Goal: Information Seeking & Learning: Learn about a topic

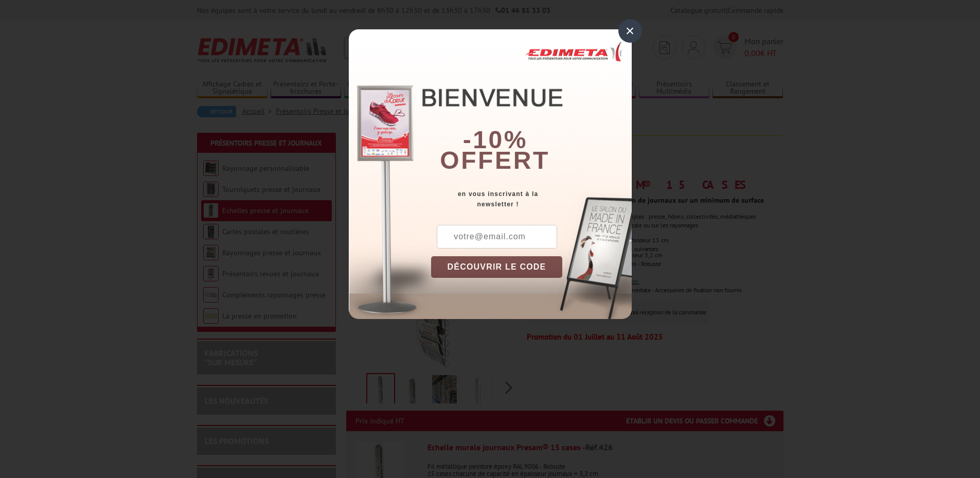
click at [635, 29] on div "×" at bounding box center [630, 31] width 24 height 24
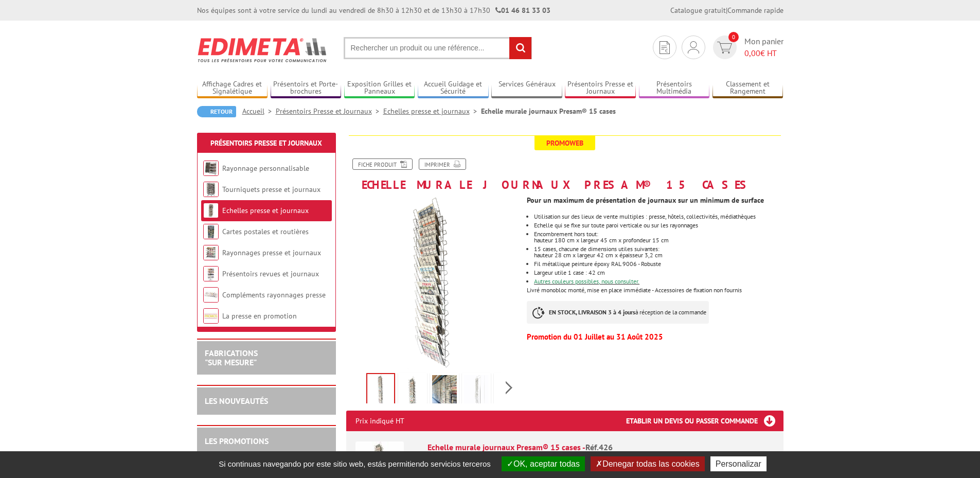
click at [409, 393] on img at bounding box center [412, 391] width 25 height 32
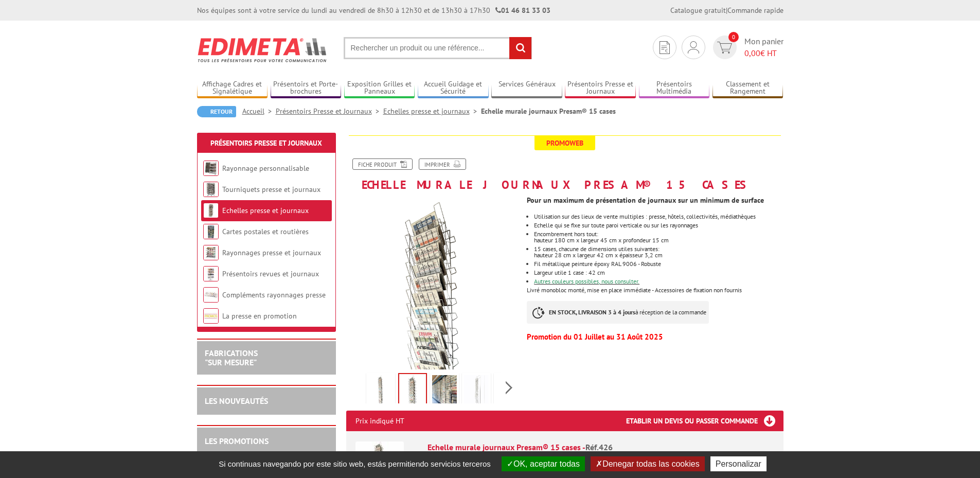
click at [445, 387] on img at bounding box center [444, 391] width 25 height 32
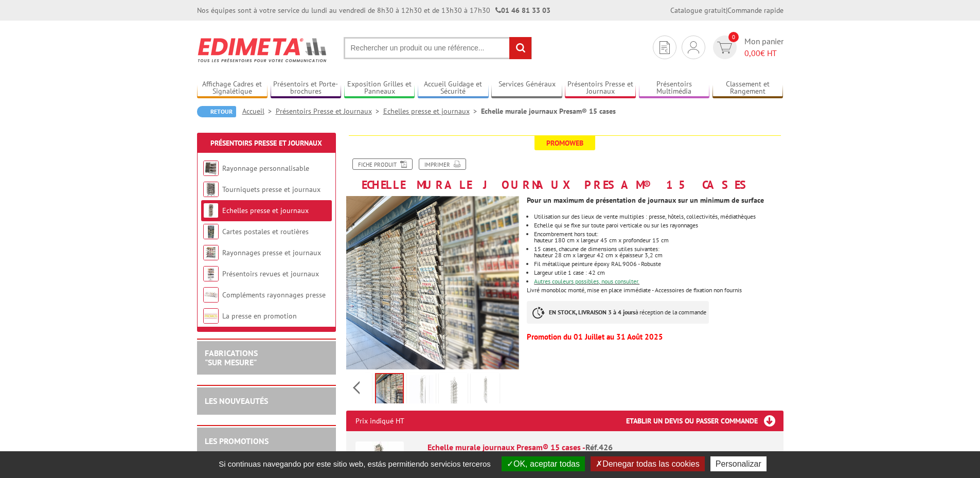
click at [512, 390] on div "Previous Next" at bounding box center [432, 387] width 173 height 36
click at [420, 391] on img at bounding box center [421, 391] width 25 height 32
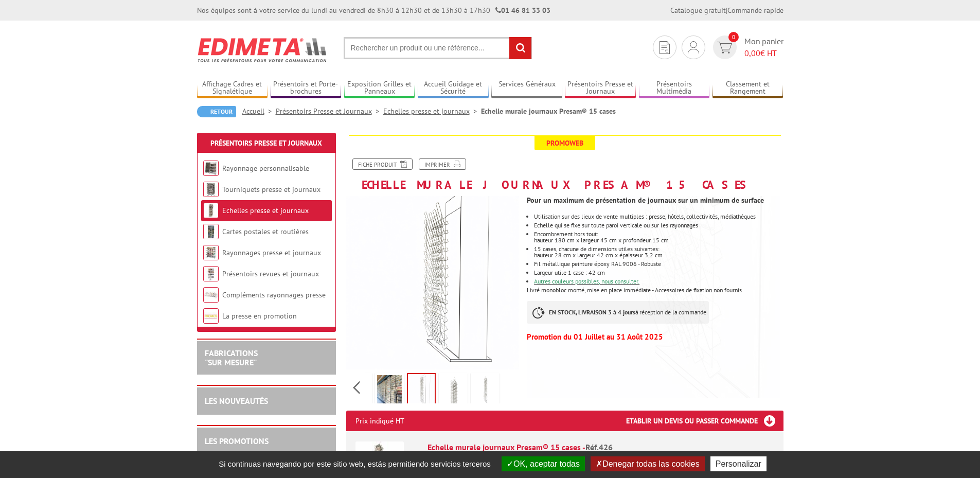
click at [449, 395] on img at bounding box center [453, 391] width 25 height 32
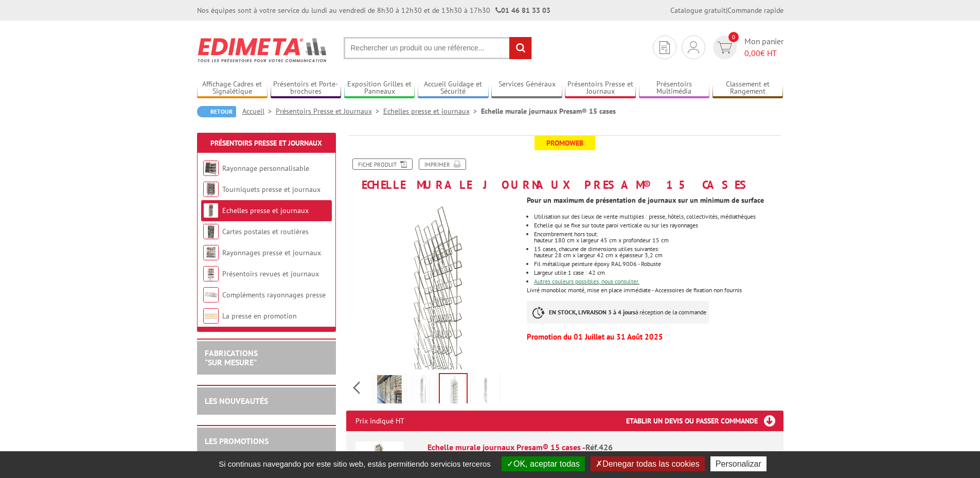
click at [483, 392] on img at bounding box center [485, 391] width 25 height 32
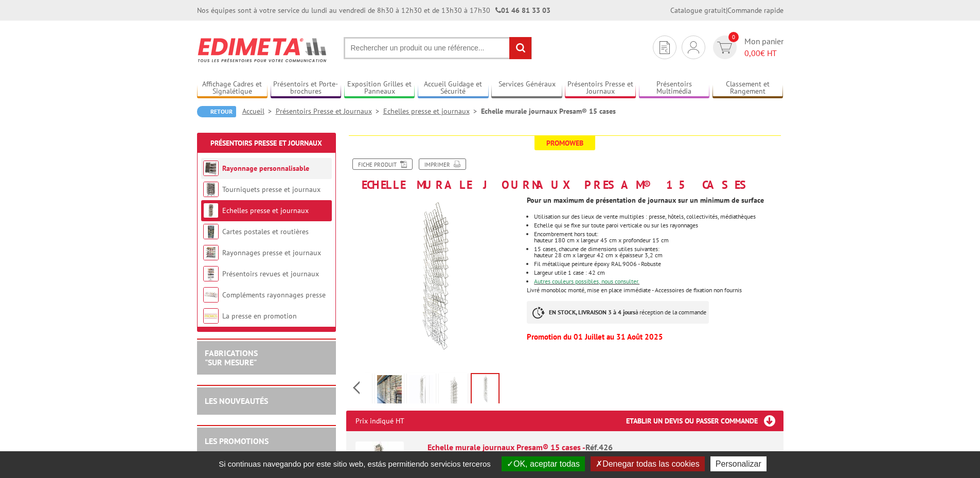
click at [242, 166] on link "Rayonnage personnalisable" at bounding box center [265, 168] width 87 height 9
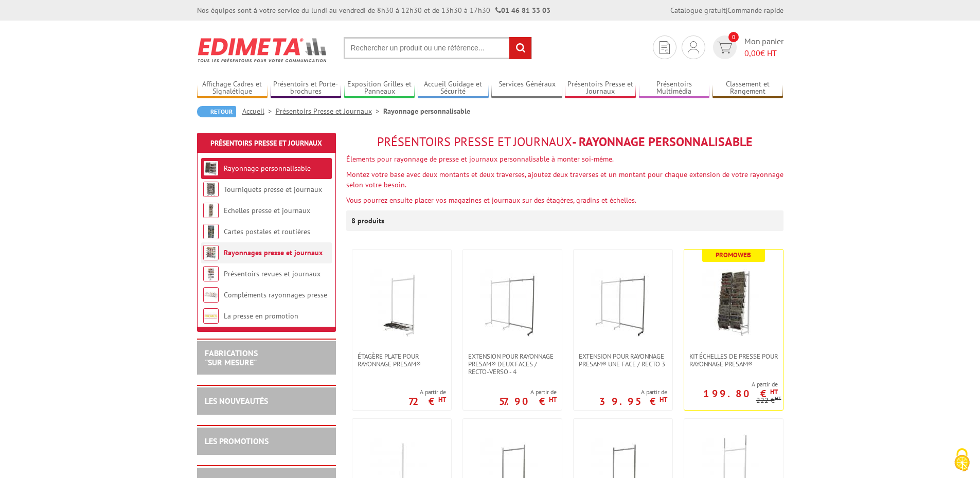
click at [263, 251] on link "Rayonnages presse et journaux" at bounding box center [273, 252] width 99 height 9
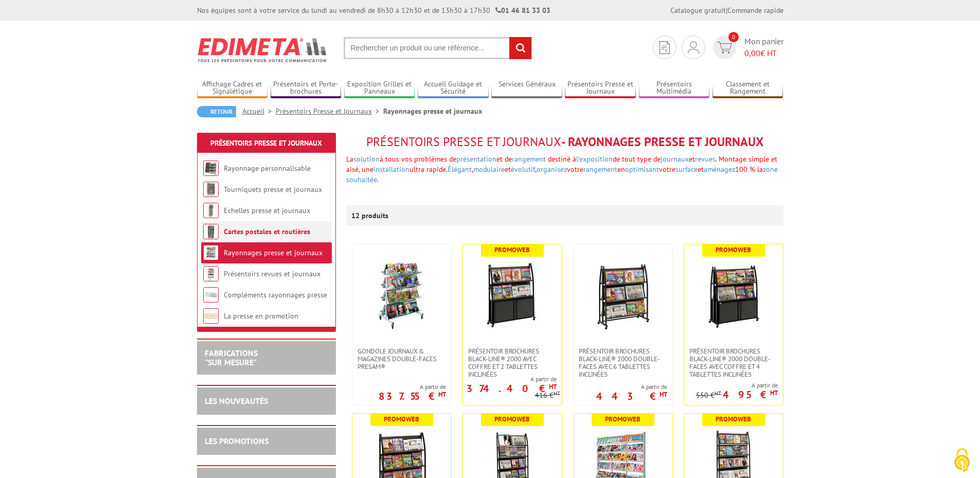
click at [265, 230] on link "Cartes postales et routières" at bounding box center [267, 231] width 86 height 9
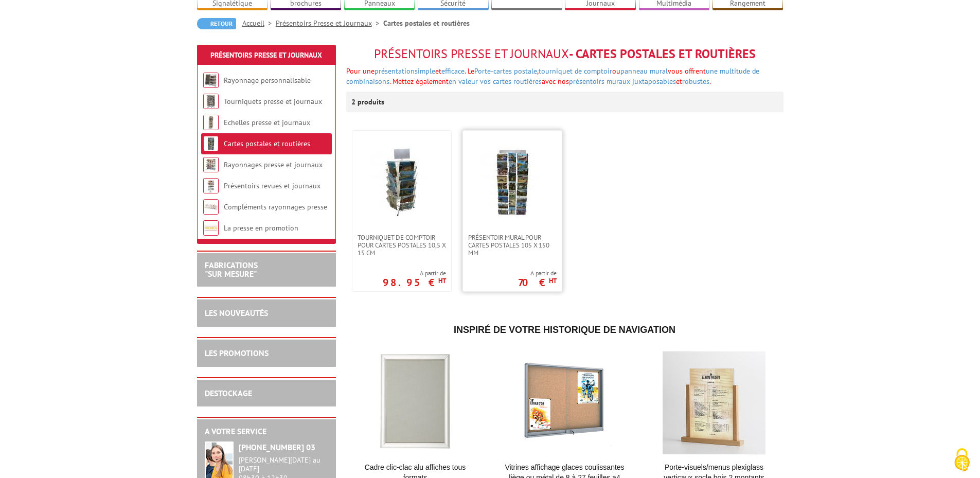
scroll to position [103, 0]
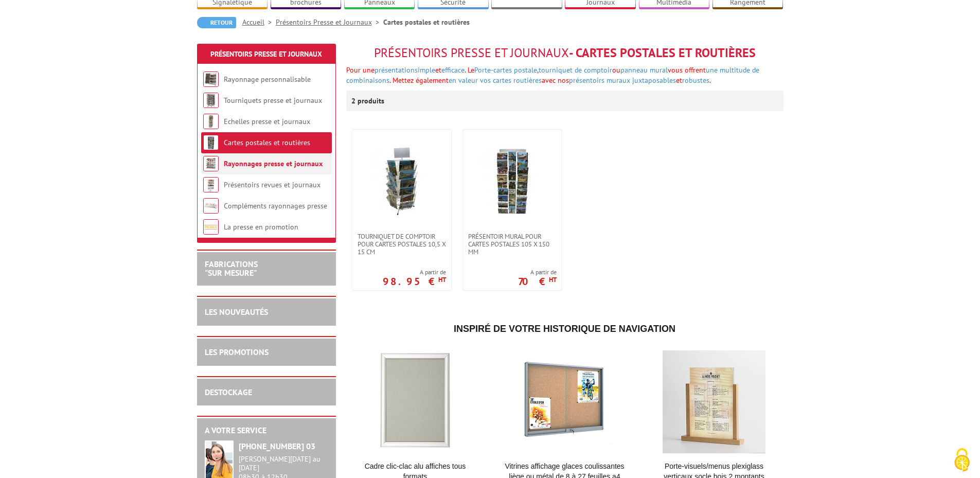
click at [235, 159] on link "Rayonnages presse et journaux" at bounding box center [273, 163] width 99 height 9
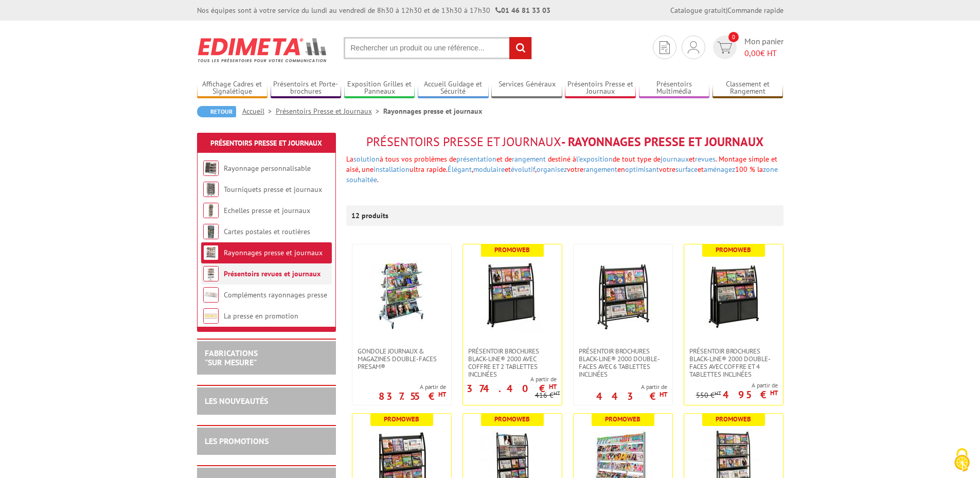
click at [249, 283] on li "Présentoirs revues et journaux" at bounding box center [266, 273] width 131 height 21
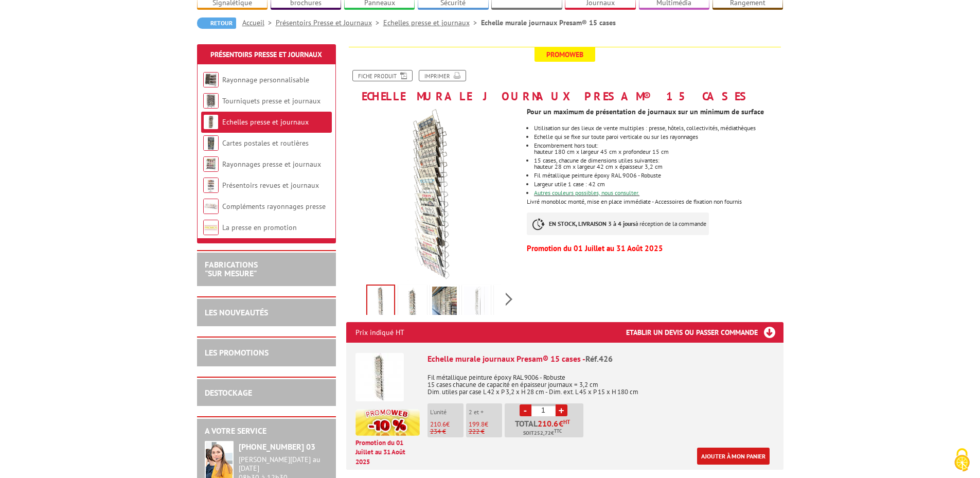
scroll to position [103, 0]
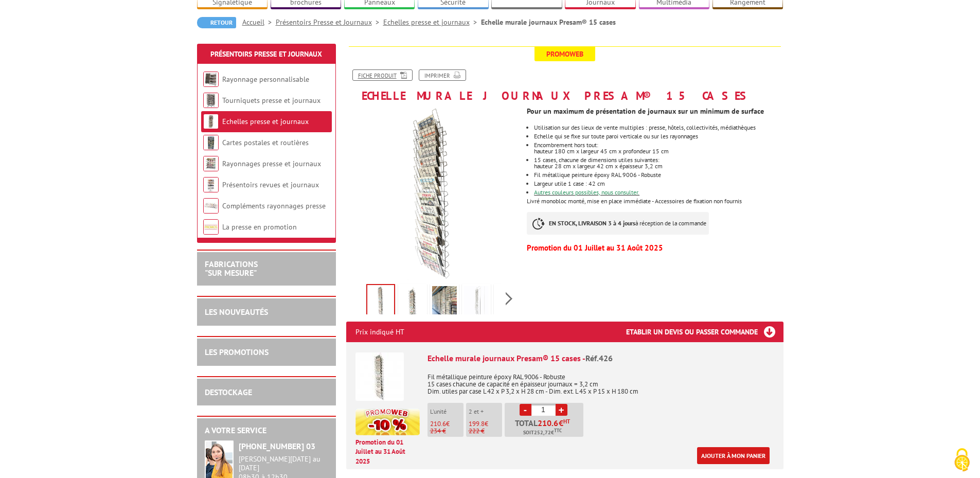
click at [377, 69] on link "Fiche produit" at bounding box center [382, 74] width 60 height 11
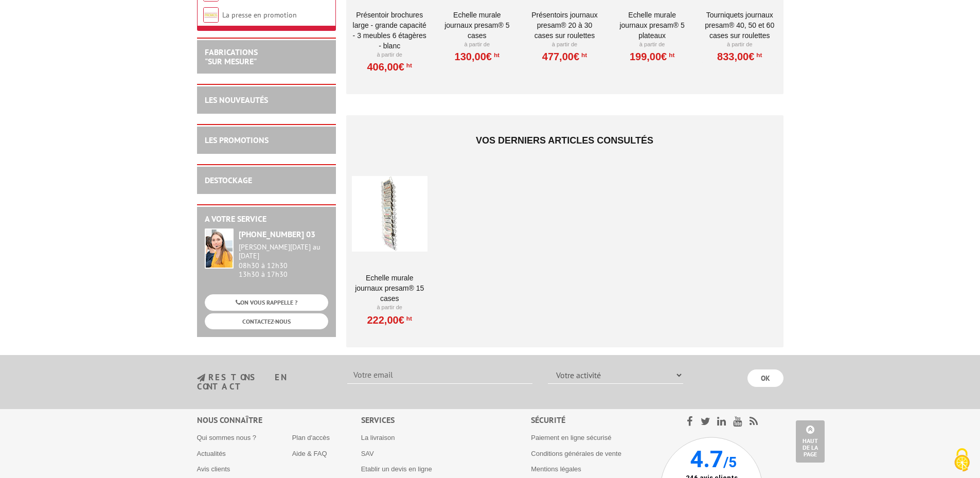
scroll to position [1029, 0]
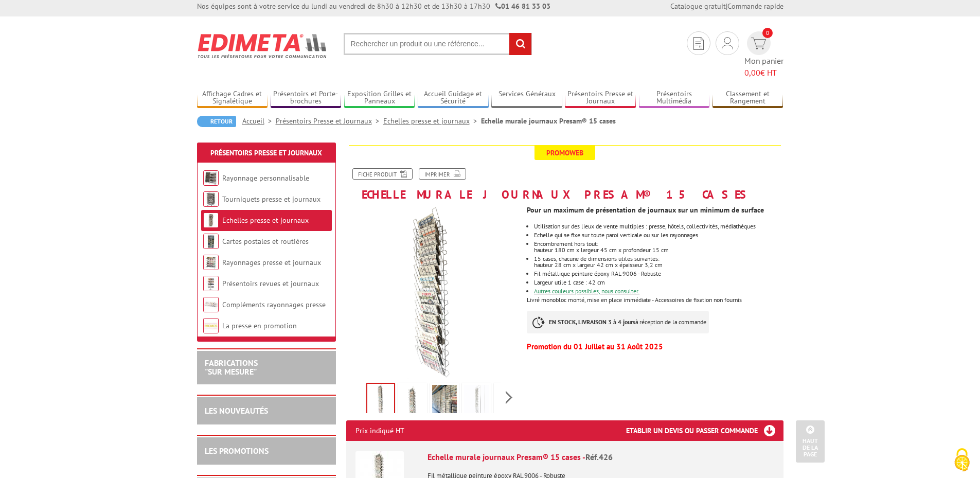
scroll to position [0, 0]
